Goal: Information Seeking & Learning: Learn about a topic

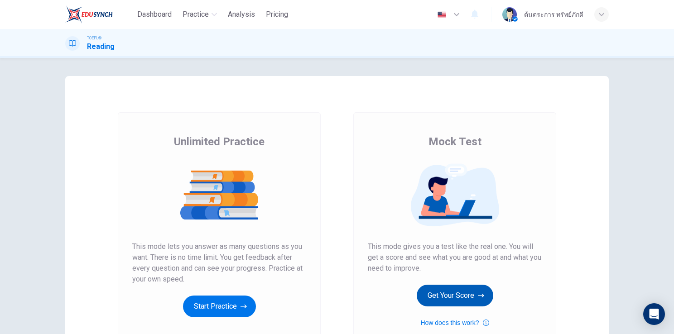
click at [437, 295] on button "Get Your Score" at bounding box center [455, 296] width 77 height 22
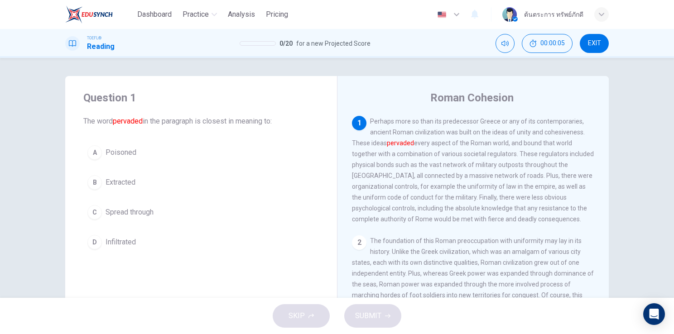
click at [146, 218] on button "C Spread through" at bounding box center [201, 212] width 236 height 23
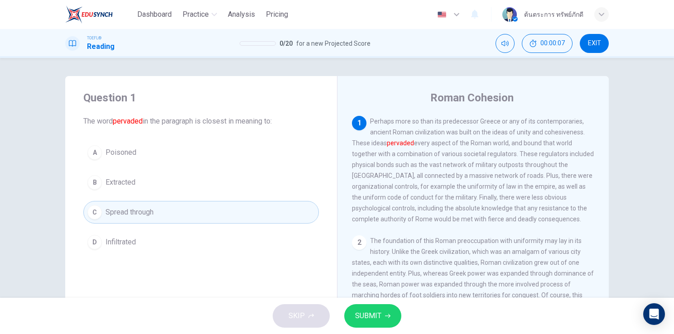
click at [385, 316] on icon "button" at bounding box center [387, 316] width 5 height 5
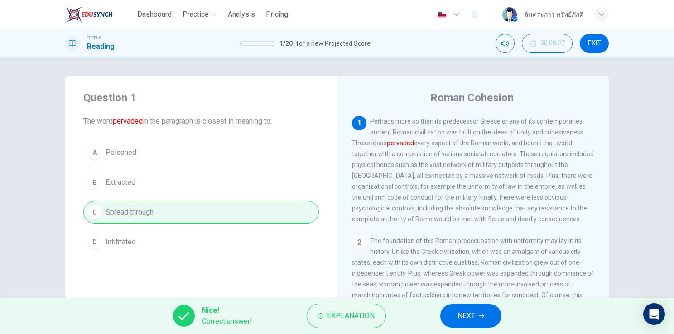
click at [475, 318] on span "NEXT" at bounding box center [467, 316] width 18 height 13
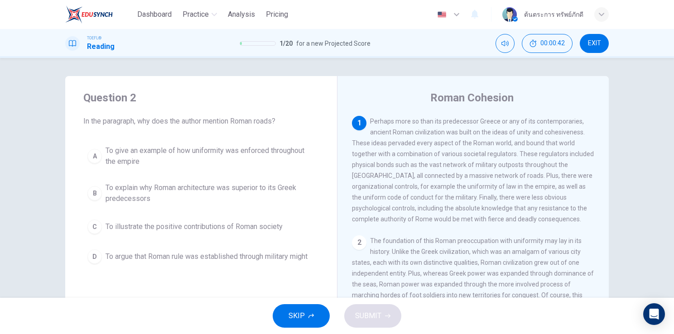
click at [207, 159] on span "To give an example of how uniformity was enforced throughout the empire" at bounding box center [210, 156] width 209 height 22
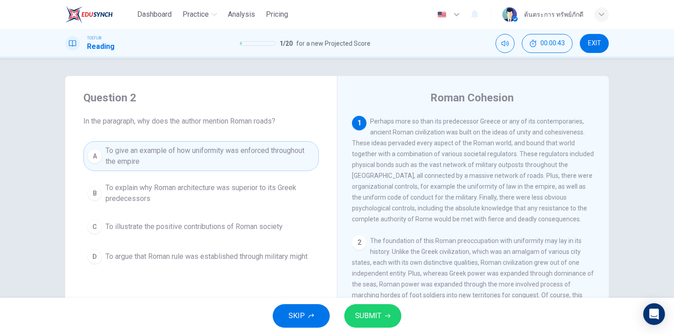
click at [359, 310] on span "SUBMIT" at bounding box center [368, 316] width 26 height 13
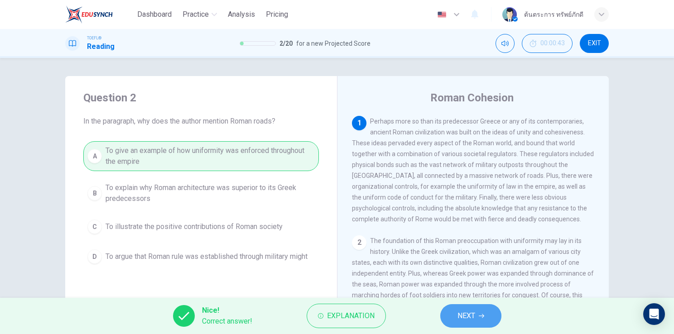
click at [465, 315] on span "NEXT" at bounding box center [467, 316] width 18 height 13
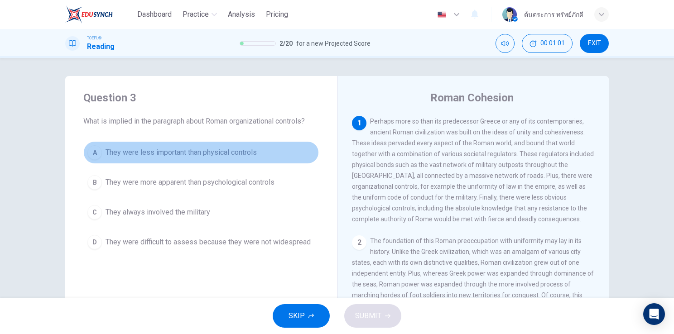
click at [183, 157] on span "They were less important than physical controls" at bounding box center [181, 152] width 151 height 11
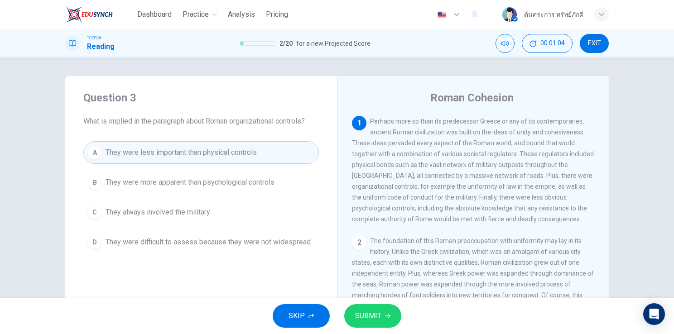
click at [365, 313] on span "SUBMIT" at bounding box center [368, 316] width 26 height 13
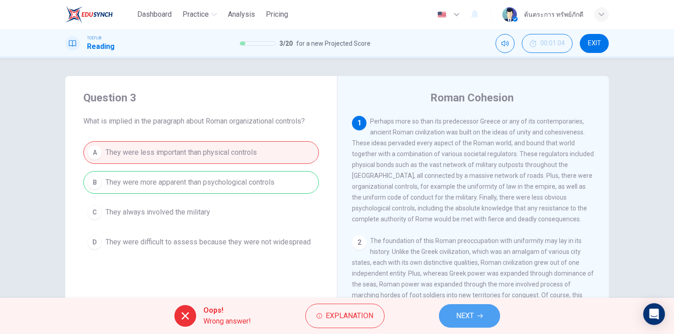
click at [457, 320] on span "NEXT" at bounding box center [465, 316] width 18 height 13
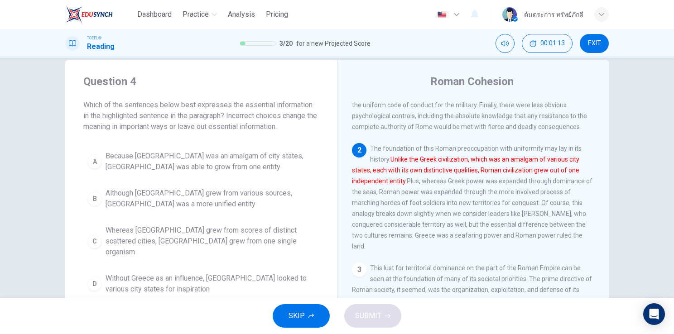
scroll to position [76, 0]
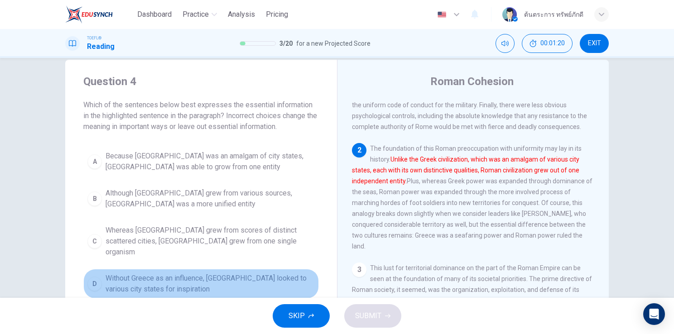
click at [157, 273] on span "Without Greece as an influence, [GEOGRAPHIC_DATA] looked to various city states…" at bounding box center [210, 284] width 209 height 22
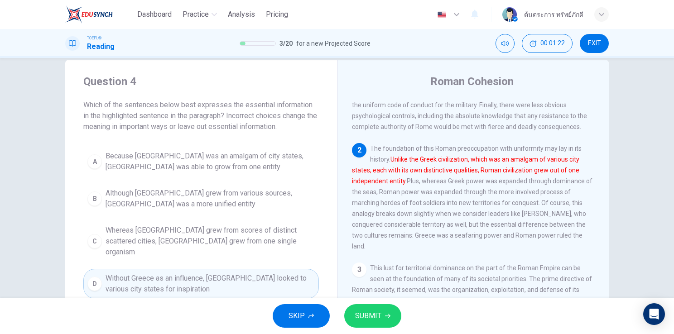
click at [362, 316] on span "SUBMIT" at bounding box center [368, 316] width 26 height 13
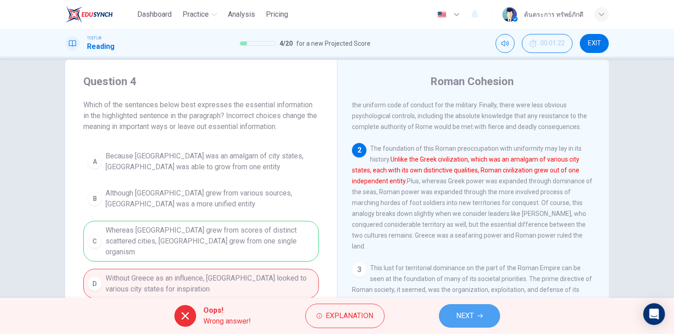
click at [470, 318] on span "NEXT" at bounding box center [465, 316] width 18 height 13
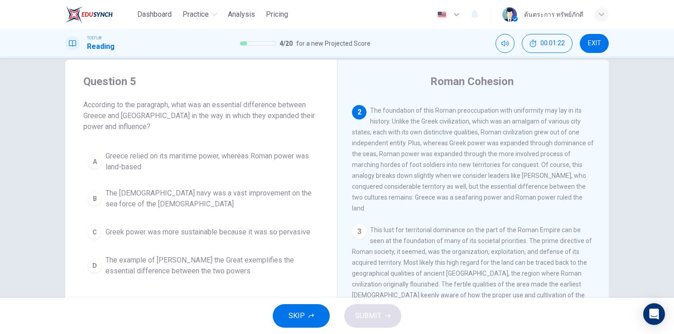
scroll to position [123, 0]
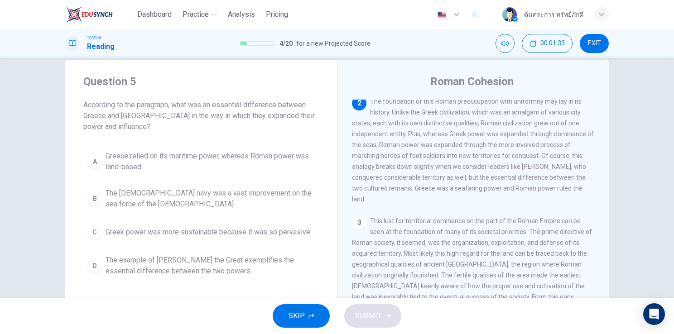
click at [186, 161] on span "Greece relied on its maritime power, whereas Roman power was land-based" at bounding box center [210, 162] width 209 height 22
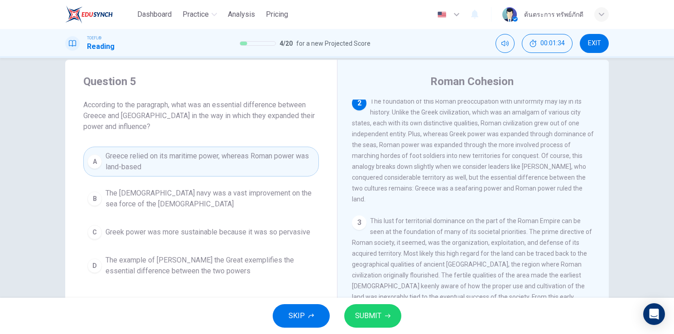
click at [364, 310] on span "SUBMIT" at bounding box center [368, 316] width 26 height 13
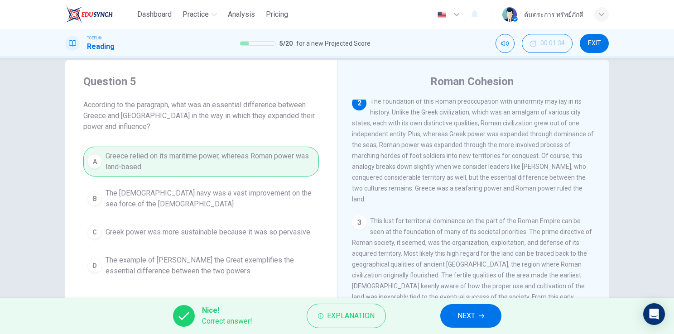
click at [460, 317] on span "NEXT" at bounding box center [467, 316] width 18 height 13
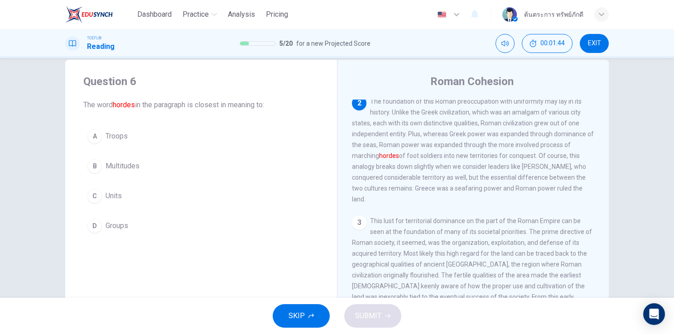
click at [141, 196] on button "C Units" at bounding box center [201, 196] width 236 height 23
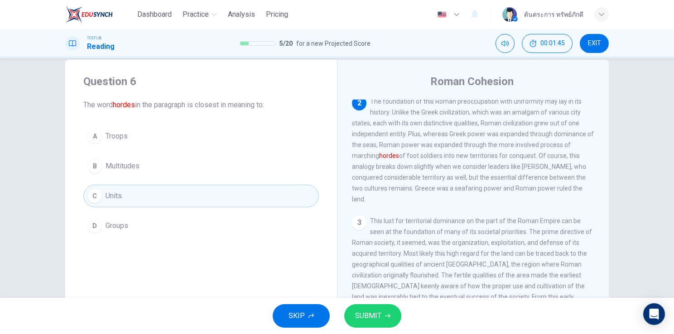
click at [389, 324] on button "SUBMIT" at bounding box center [372, 316] width 57 height 24
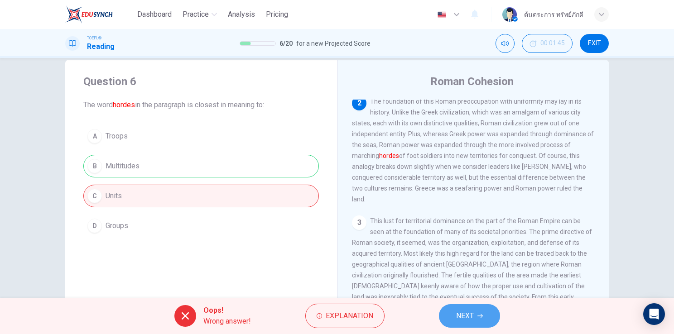
click at [456, 314] on span "NEXT" at bounding box center [465, 316] width 18 height 13
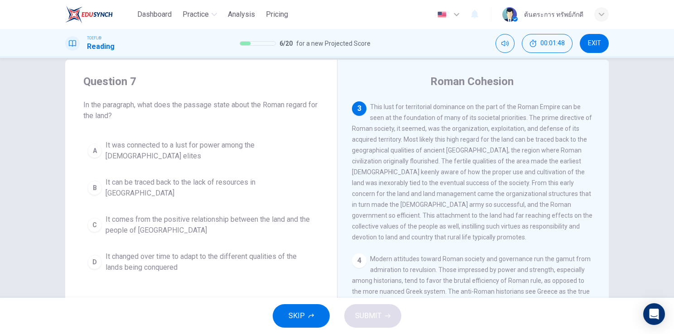
scroll to position [237, 0]
click at [166, 251] on span "It changed over time to adapt to the different qualities of the lands being con…" at bounding box center [210, 262] width 209 height 22
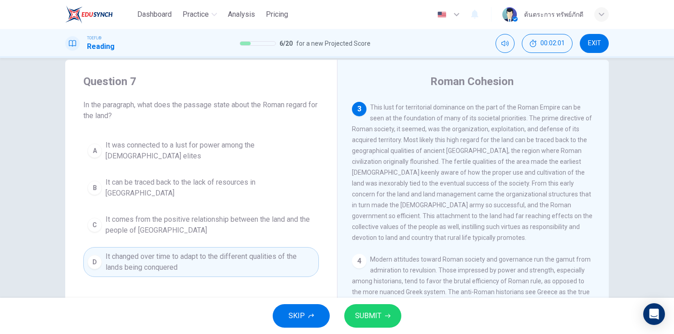
click at [372, 314] on span "SUBMIT" at bounding box center [368, 316] width 26 height 13
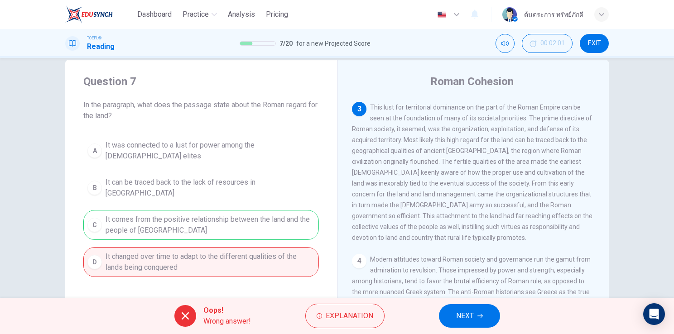
click at [457, 315] on span "NEXT" at bounding box center [465, 316] width 18 height 13
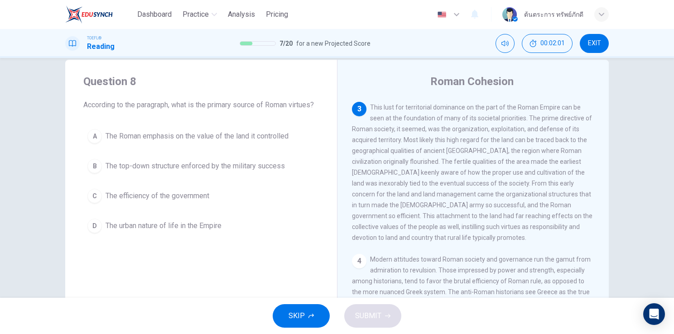
scroll to position [246, 0]
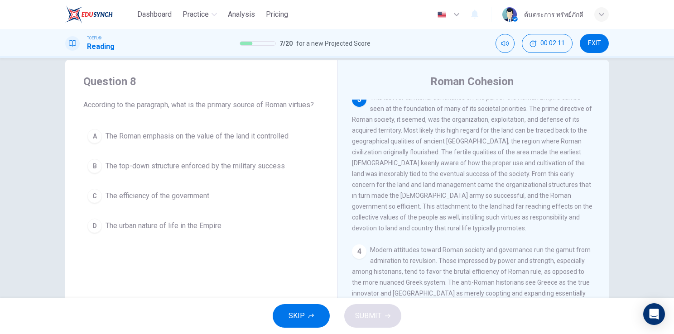
click at [162, 148] on button "A The Roman emphasis on the value of the land it controlled" at bounding box center [201, 136] width 236 height 23
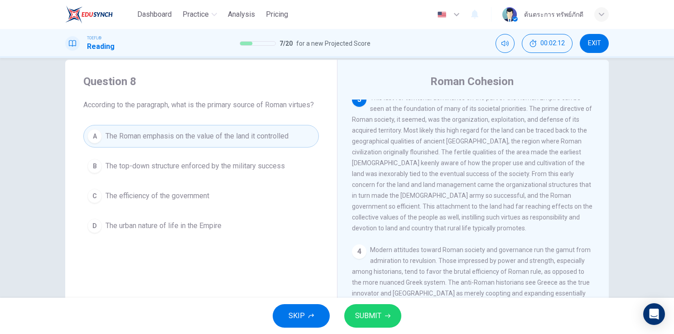
click at [378, 322] on span "SUBMIT" at bounding box center [368, 316] width 26 height 13
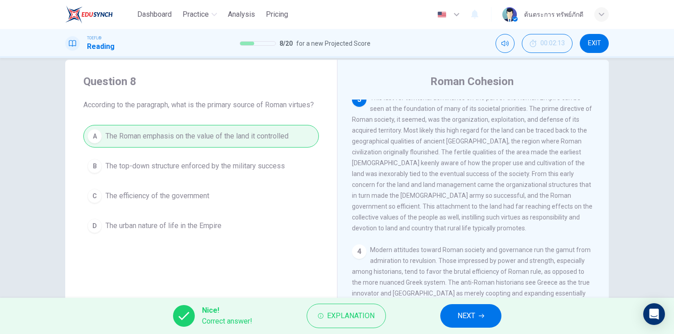
click at [462, 317] on span "NEXT" at bounding box center [467, 316] width 18 height 13
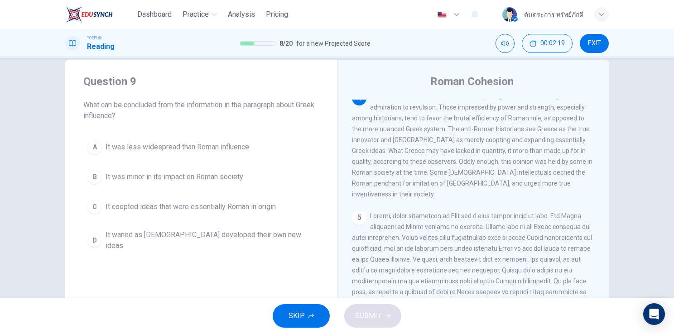
scroll to position [399, 0]
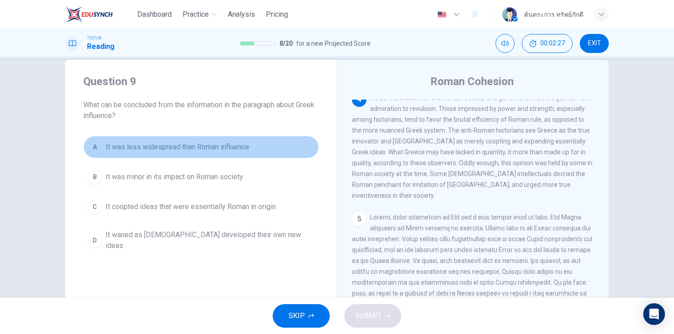
click at [172, 150] on span "It was less widespread than Roman influence" at bounding box center [178, 147] width 144 height 11
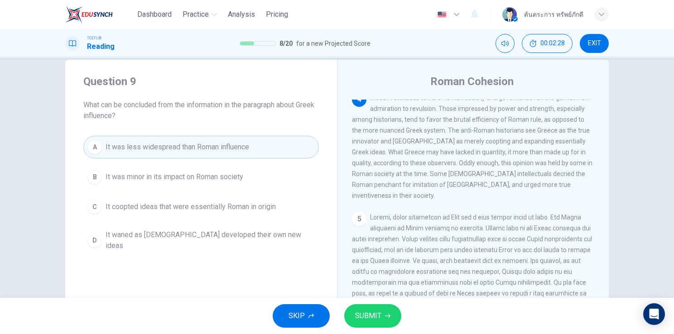
click at [364, 315] on span "SUBMIT" at bounding box center [368, 316] width 26 height 13
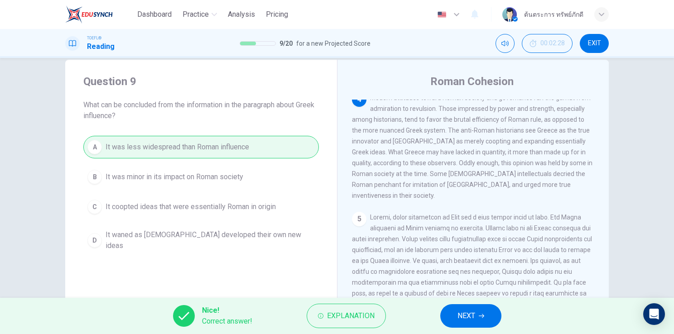
click at [463, 315] on span "NEXT" at bounding box center [467, 316] width 18 height 13
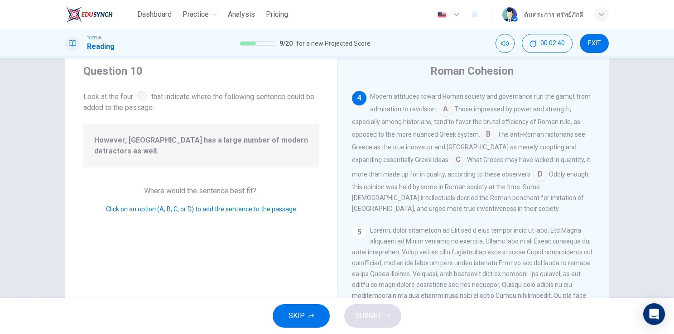
scroll to position [25, 0]
click at [485, 144] on input at bounding box center [488, 137] width 14 height 14
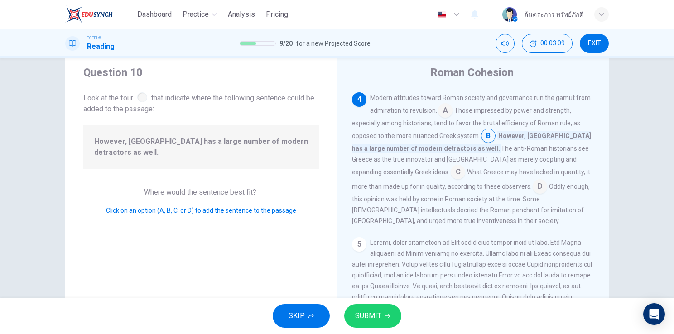
click at [386, 317] on icon "button" at bounding box center [387, 316] width 5 height 5
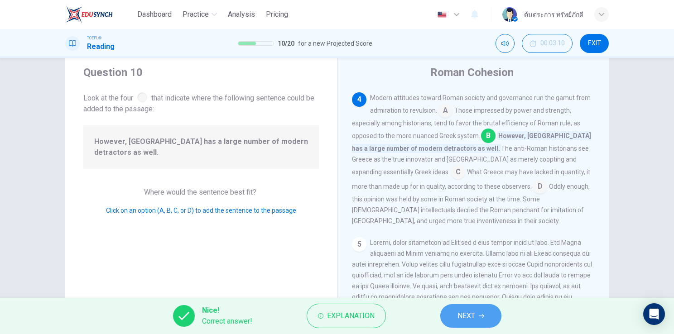
click at [484, 318] on icon "button" at bounding box center [481, 316] width 5 height 5
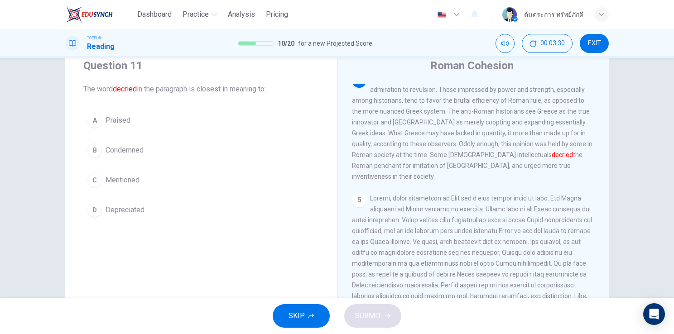
scroll to position [401, 0]
click at [126, 202] on button "D Depreciated" at bounding box center [201, 210] width 236 height 23
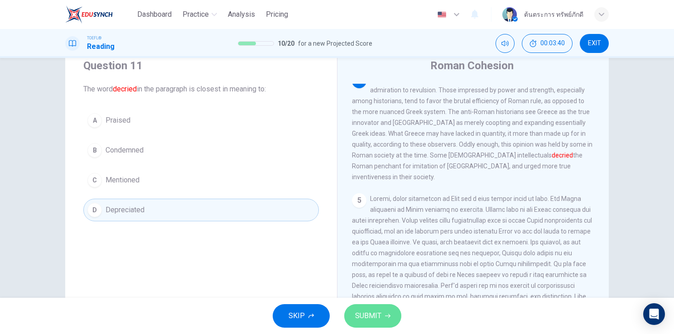
click at [356, 318] on span "SUBMIT" at bounding box center [368, 316] width 26 height 13
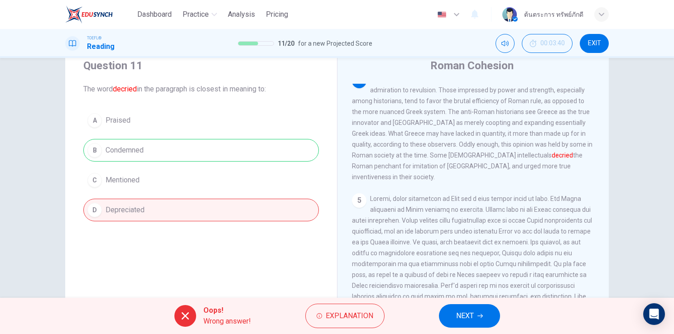
click at [460, 316] on span "NEXT" at bounding box center [465, 316] width 18 height 13
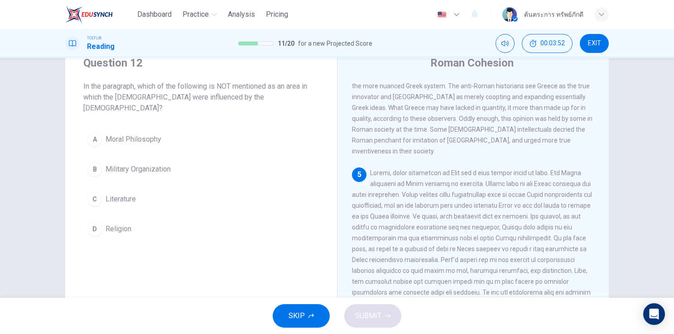
scroll to position [34, 0]
click at [147, 164] on span "Military Organization" at bounding box center [138, 169] width 65 height 11
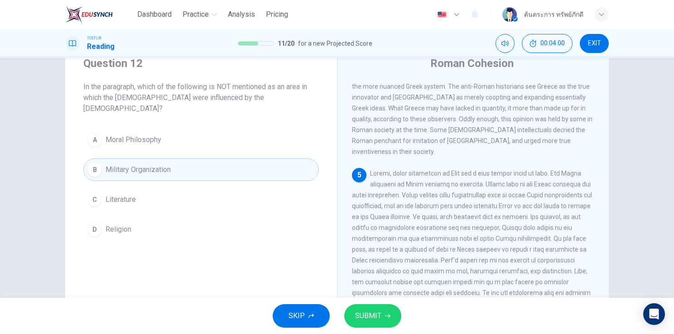
click at [384, 307] on button "SUBMIT" at bounding box center [372, 316] width 57 height 24
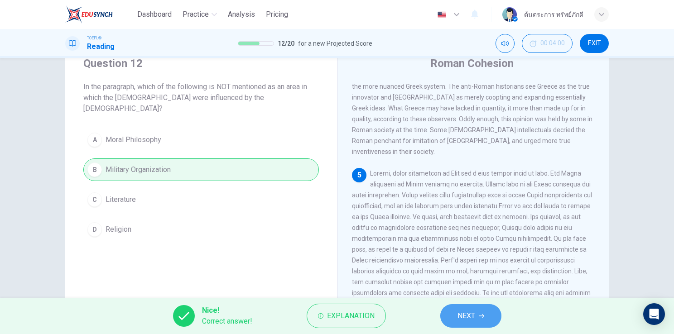
click at [475, 314] on span "NEXT" at bounding box center [467, 316] width 18 height 13
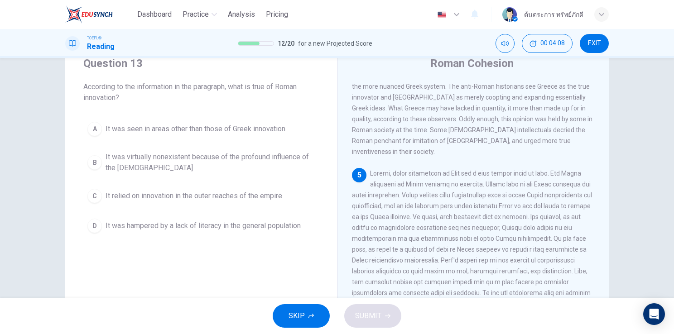
click at [167, 169] on span "It was virtually nonexistent because of the profound influence of the [DEMOGRAP…" at bounding box center [210, 163] width 209 height 22
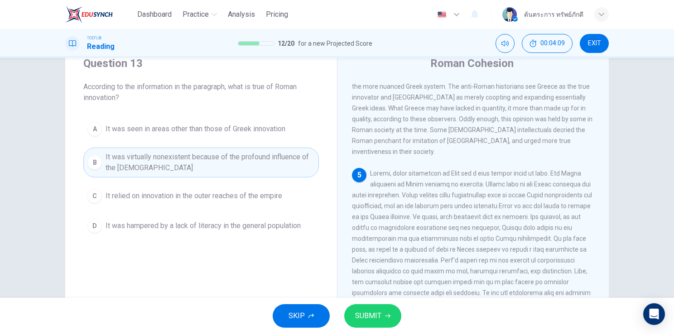
click at [382, 309] on button "SUBMIT" at bounding box center [372, 316] width 57 height 24
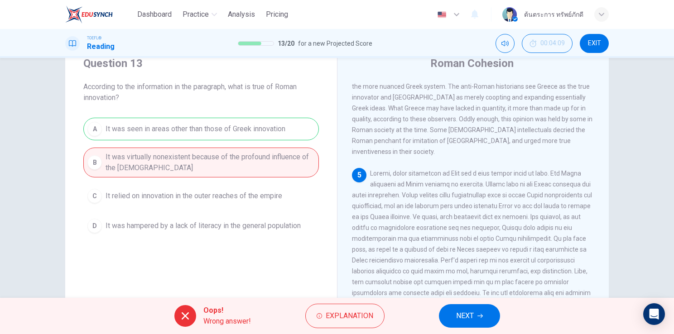
click at [461, 317] on span "NEXT" at bounding box center [465, 316] width 18 height 13
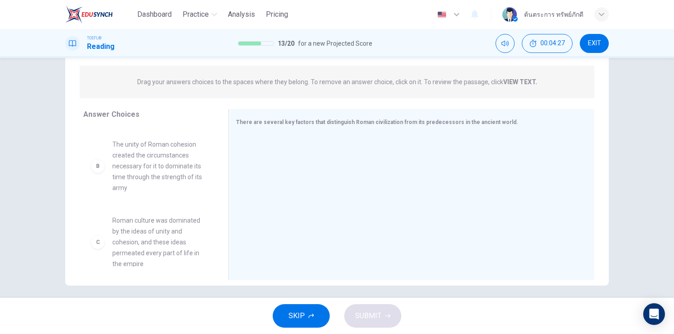
scroll to position [107, 0]
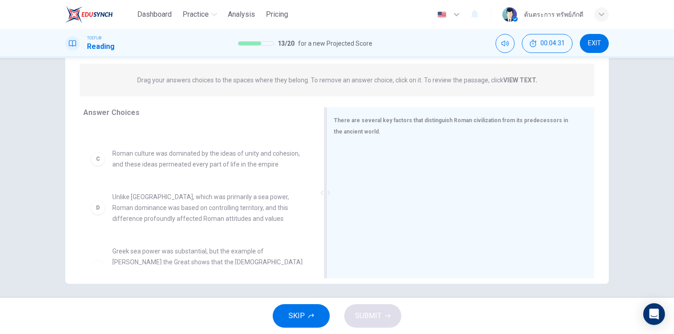
drag, startPoint x: 224, startPoint y: 208, endPoint x: 346, endPoint y: 227, distance: 123.4
click at [346, 227] on div "There are several key factors that distinguish Roman civilization from its pred…" at bounding box center [460, 192] width 268 height 171
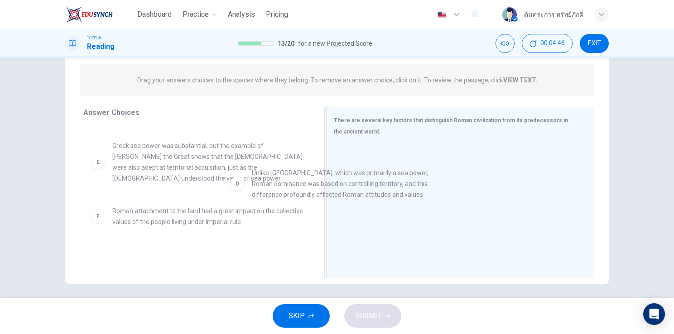
scroll to position [155, 0]
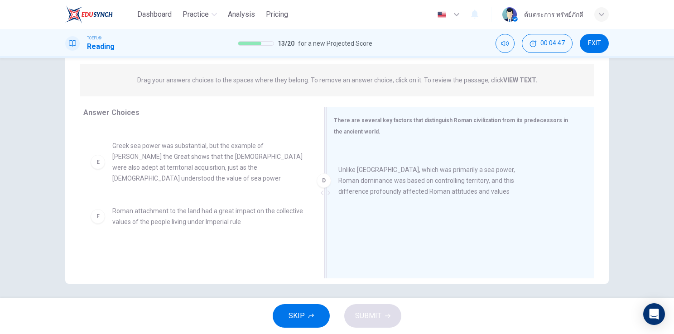
drag, startPoint x: 235, startPoint y: 148, endPoint x: 464, endPoint y: 187, distance: 231.7
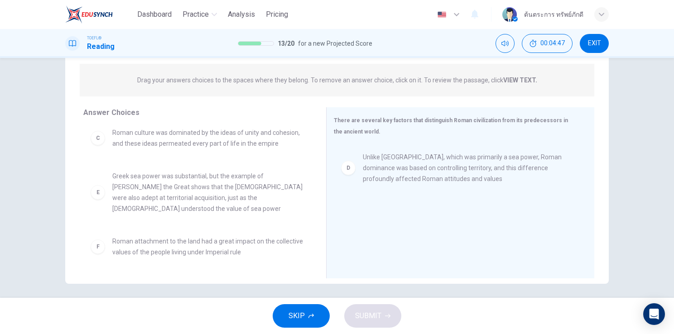
scroll to position [103, 0]
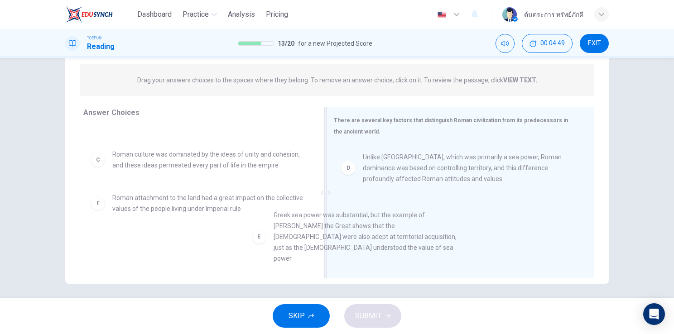
drag, startPoint x: 259, startPoint y: 201, endPoint x: 431, endPoint y: 230, distance: 175.0
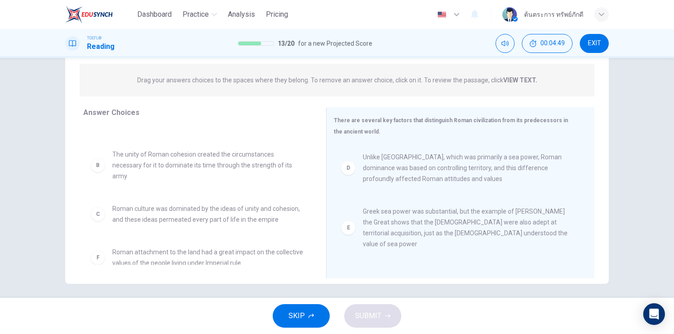
scroll to position [0, 0]
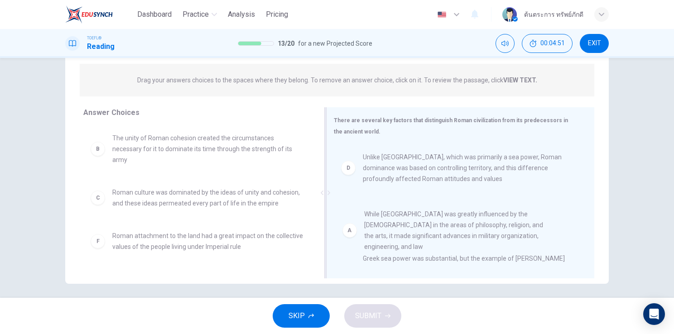
drag, startPoint x: 190, startPoint y: 154, endPoint x: 450, endPoint y: 233, distance: 271.9
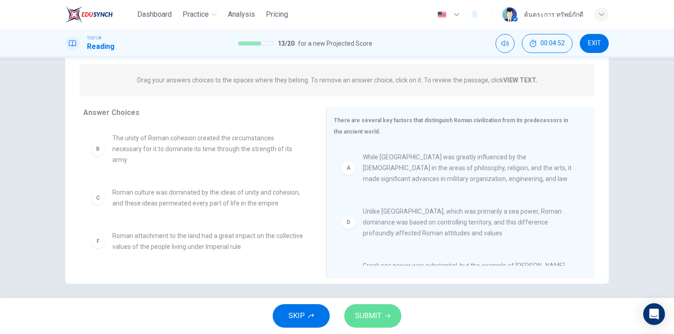
click at [382, 312] on button "SUBMIT" at bounding box center [372, 316] width 57 height 24
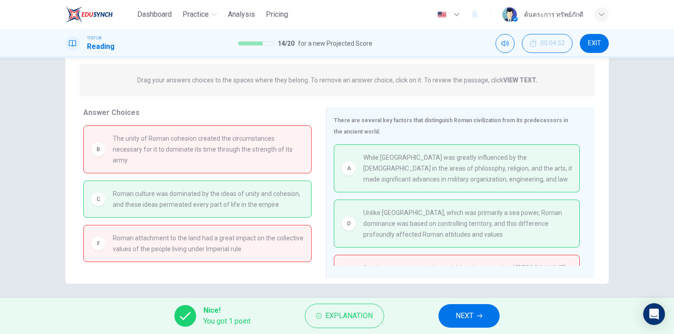
click at [469, 321] on span "NEXT" at bounding box center [465, 316] width 18 height 13
